Goal: Answer question/provide support: Share knowledge or assist other users

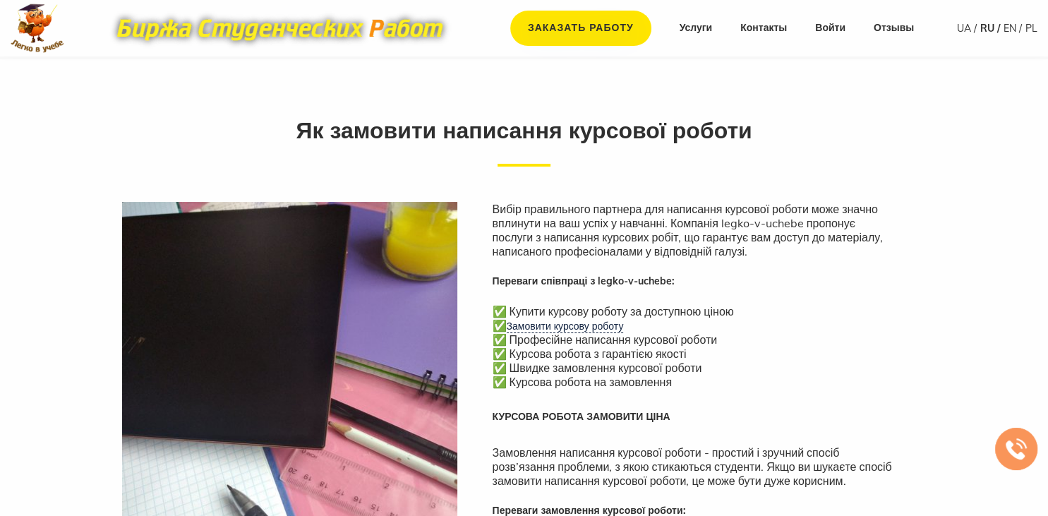
click at [962, 30] on link "UA" at bounding box center [967, 28] width 20 height 13
click at [964, 27] on link "UA" at bounding box center [967, 28] width 20 height 13
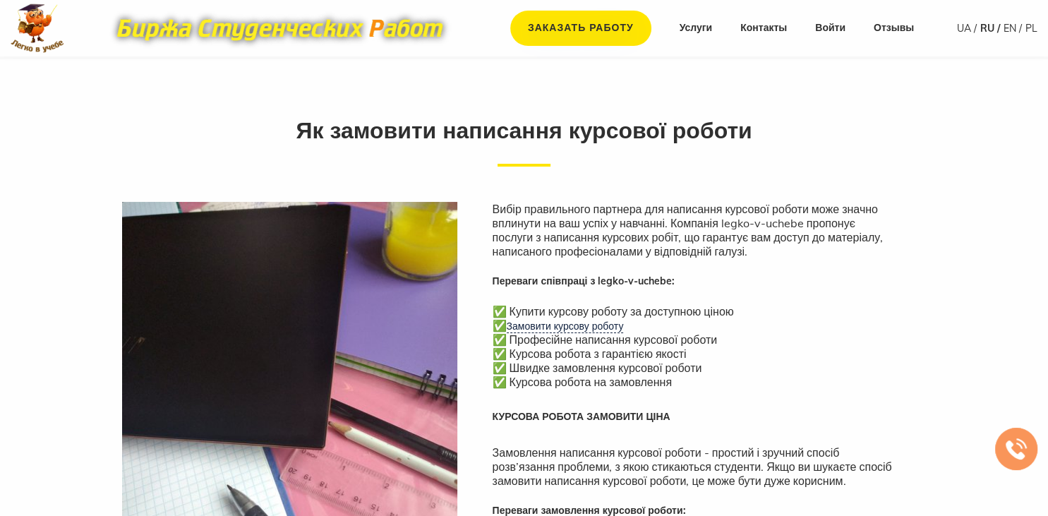
click at [964, 27] on link "UA" at bounding box center [967, 28] width 20 height 13
click at [967, 30] on link "UA" at bounding box center [967, 28] width 20 height 13
click at [824, 30] on link "Войти" at bounding box center [830, 28] width 30 height 14
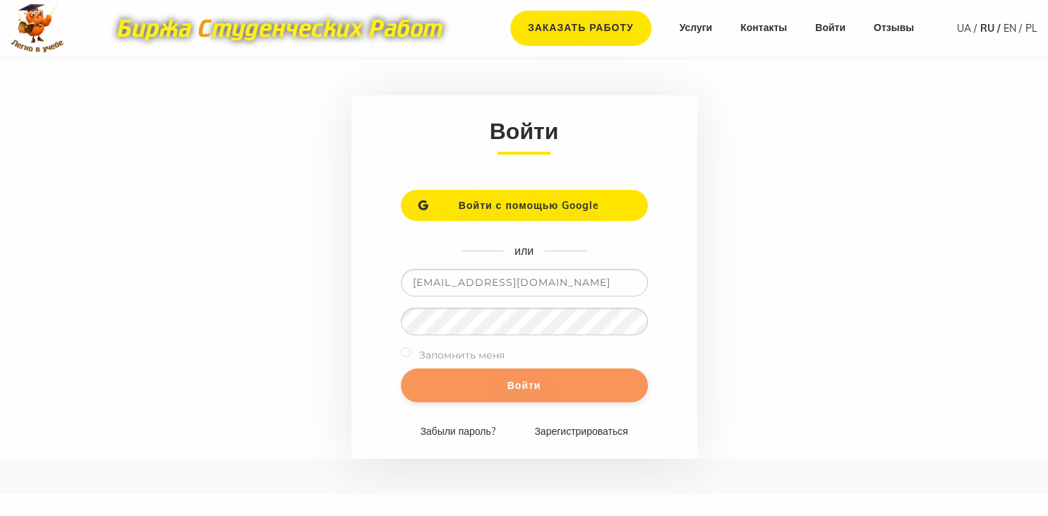
type input "[EMAIL_ADDRESS][DOMAIN_NAME]"
click at [595, 382] on input "Войти" at bounding box center [524, 385] width 247 height 34
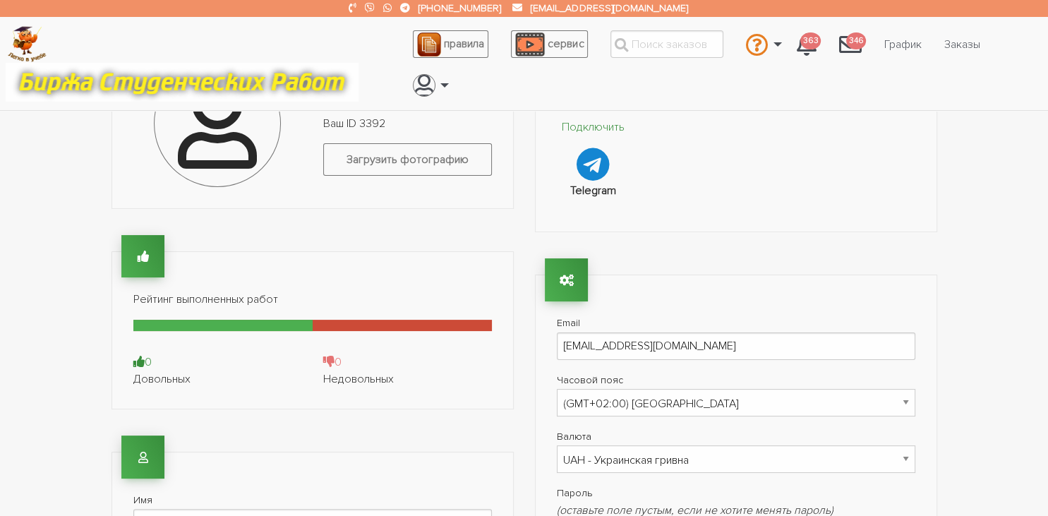
scroll to position [110, 0]
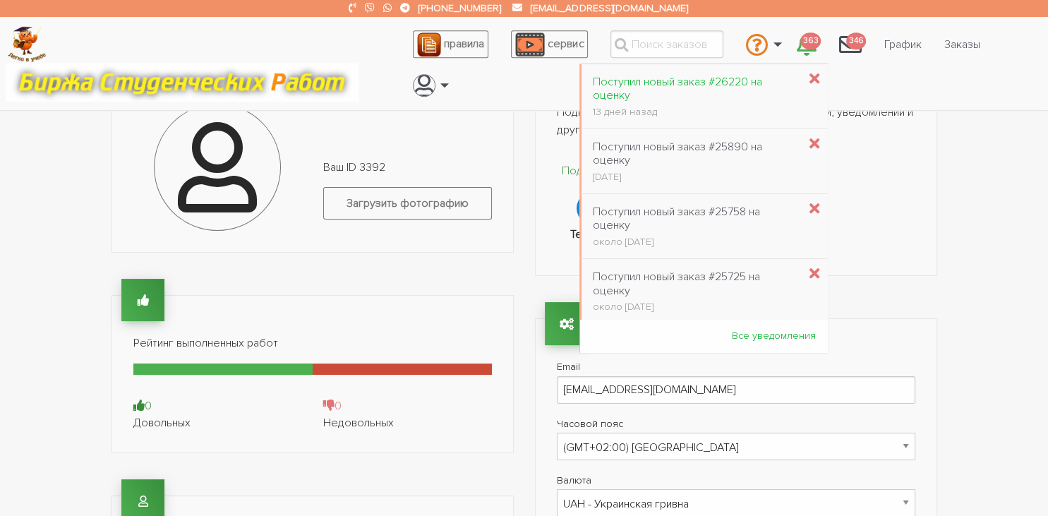
click at [732, 92] on div "Поступил новый заказ #26220 на оценку" at bounding box center [695, 88] width 205 height 27
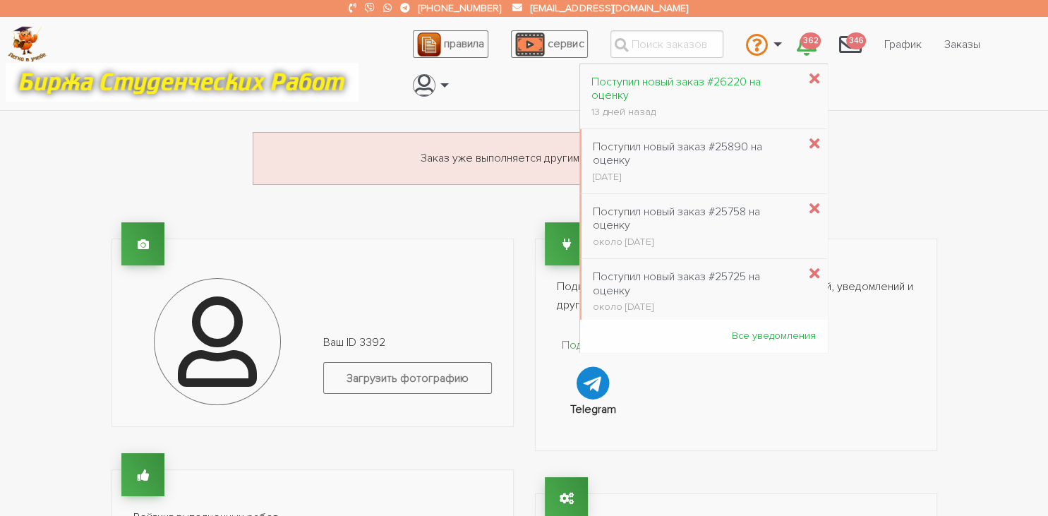
click at [743, 78] on div "Поступил новый заказ #26220 на оценку" at bounding box center [694, 88] width 207 height 27
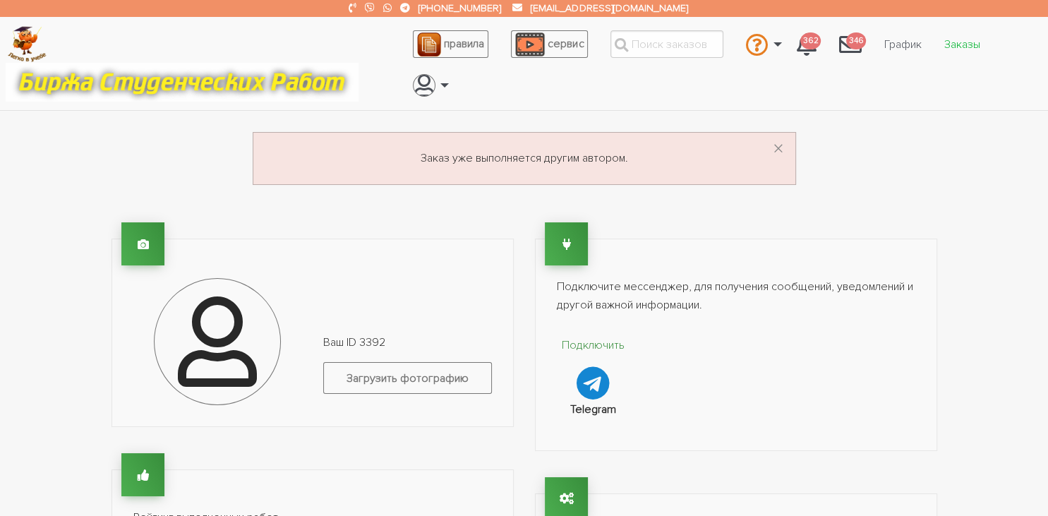
click at [962, 49] on link "Заказы" at bounding box center [962, 44] width 59 height 27
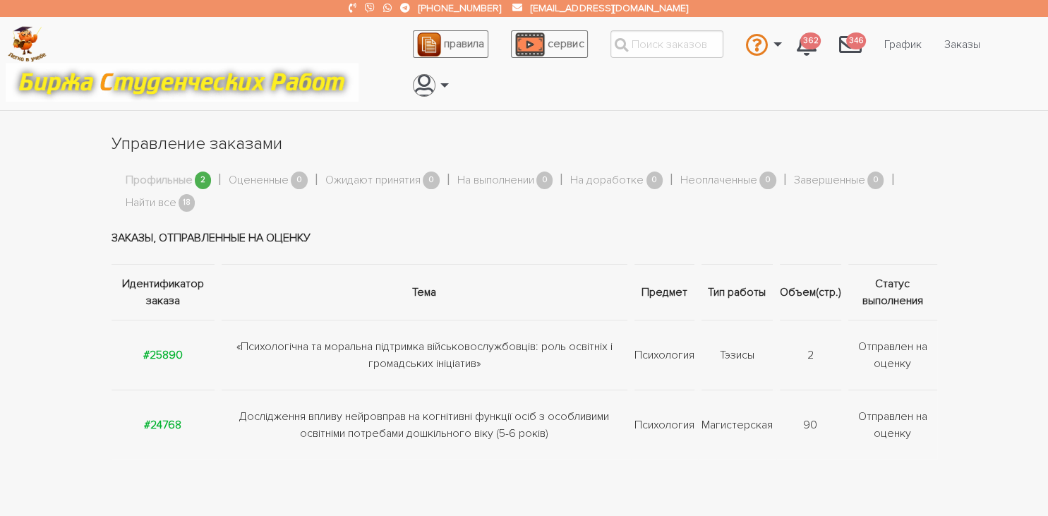
click at [1001, 170] on section "Управление заказами Профильные 2 Оцененные 0 Ожидают принятия 0 На выполнении 0…" at bounding box center [524, 301] width 1048 height 339
click at [999, 198] on section "Управление заказами Профильные 2 Оцененные 0 Ожидают принятия 0 На выполнении 0…" at bounding box center [524, 301] width 1048 height 339
